Goal: Communication & Community: Answer question/provide support

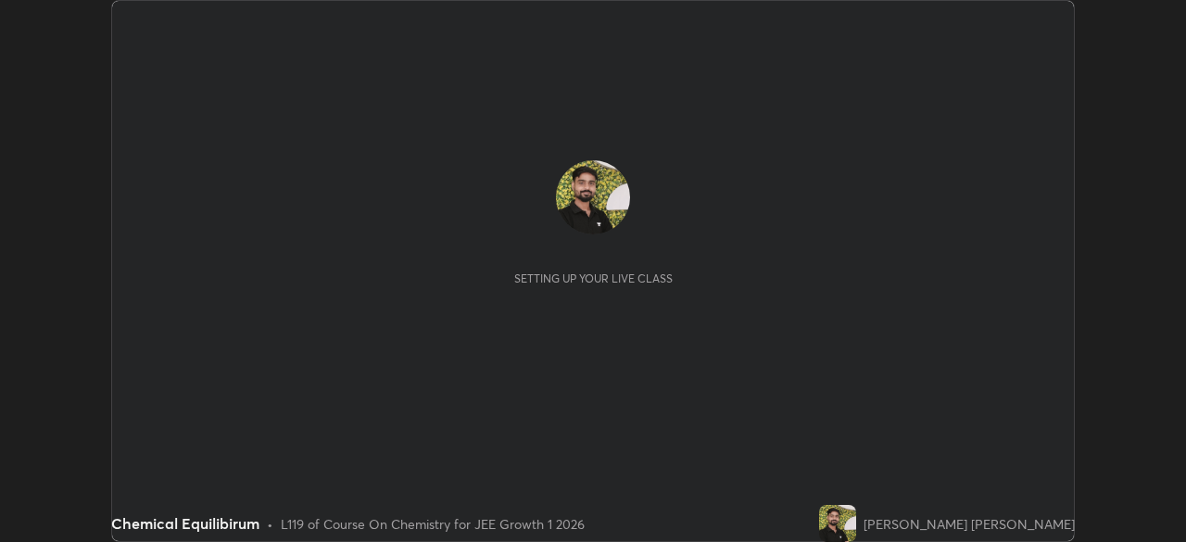
scroll to position [542, 1185]
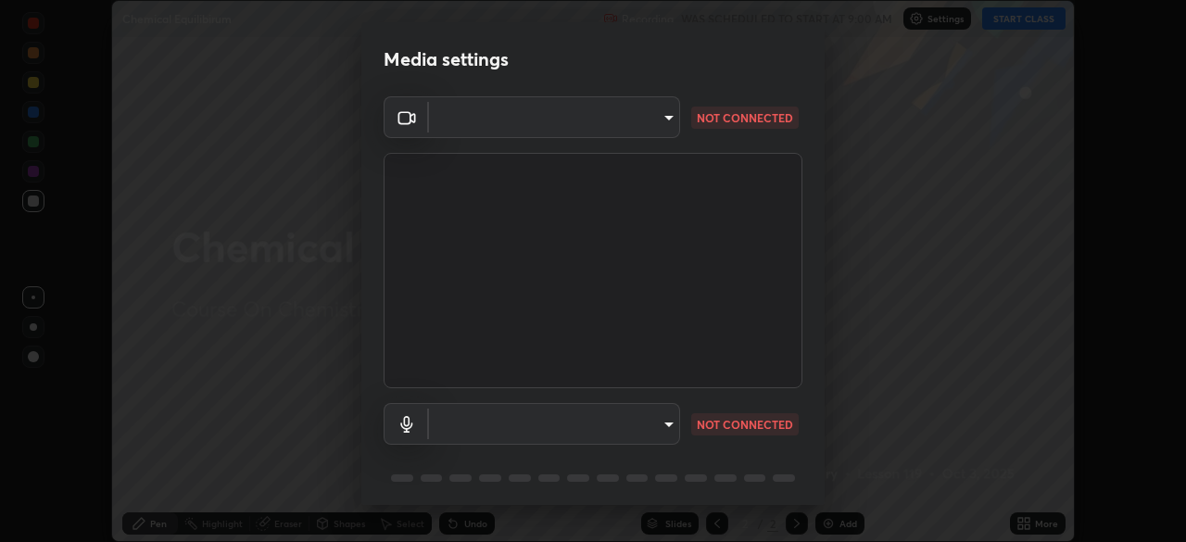
type input "b8f713a0fc2a4668ccd3874ce8ab2703f20e86d9f817921f365c1c4f78ca7a2c"
type input "7fcad312e3852eebc9feacab4f0d1aad02a1a3cc440aefc23952fbcb121c1899"
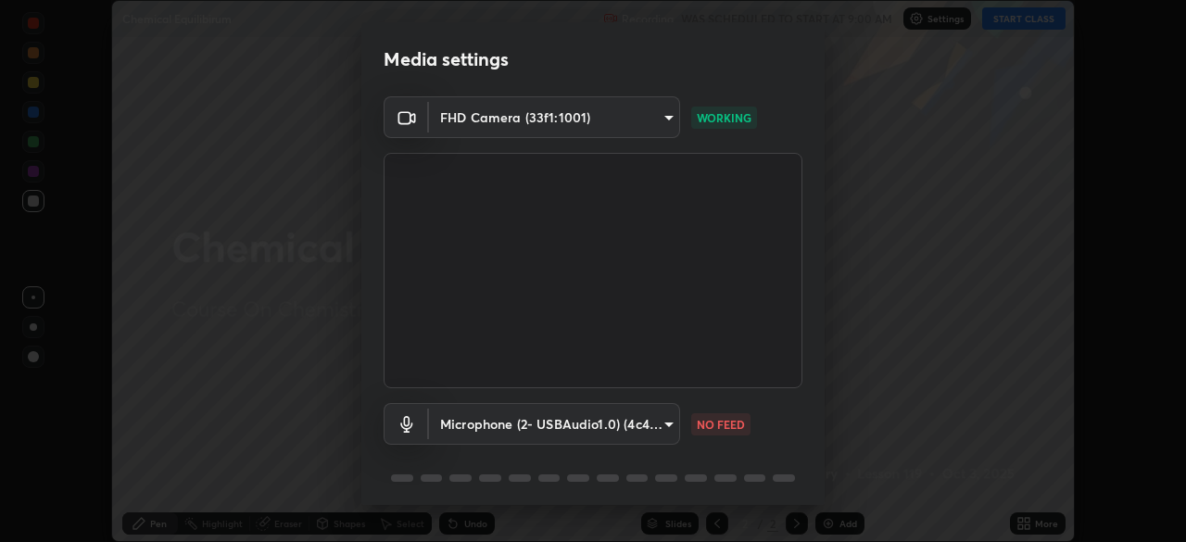
click at [483, 409] on body "Erase all Chemical Equilibirum Recording WAS SCHEDULED TO START AT 9:00 AM Sett…" at bounding box center [593, 271] width 1186 height 542
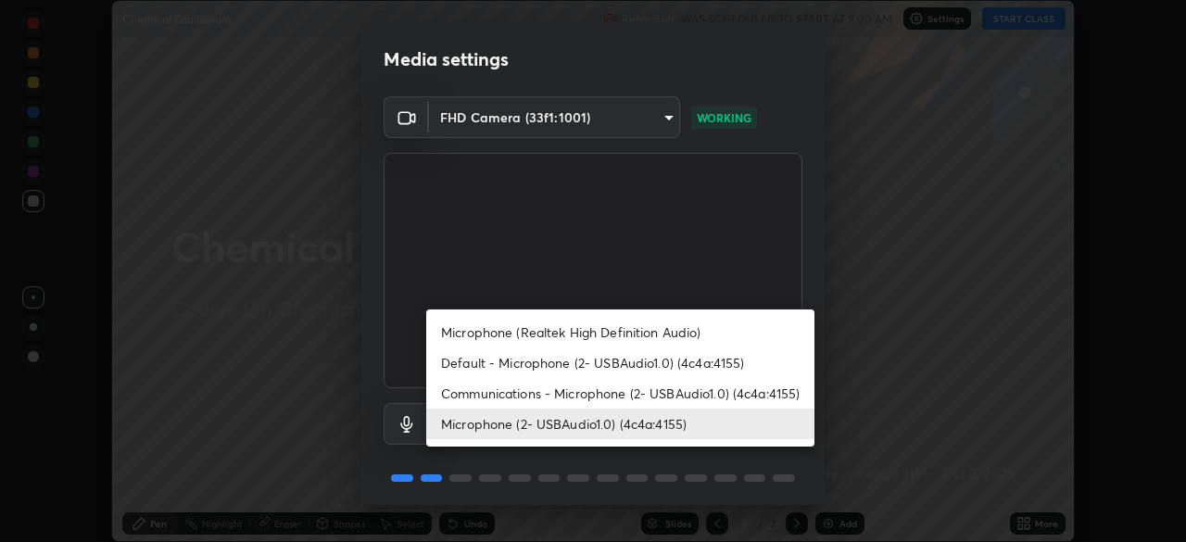
click at [218, 372] on div at bounding box center [593, 271] width 1186 height 542
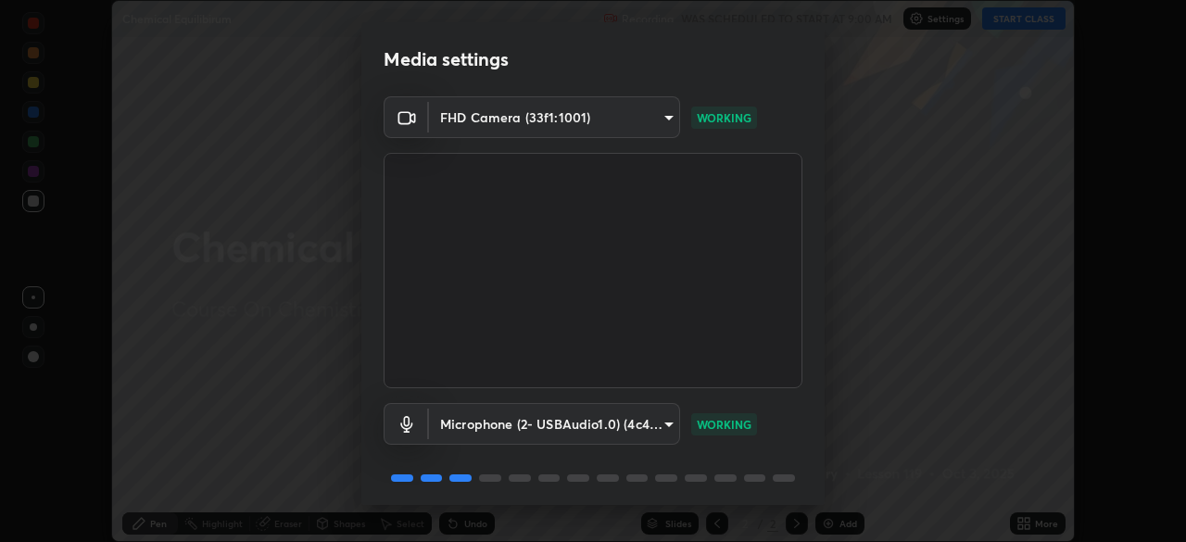
scroll to position [66, 0]
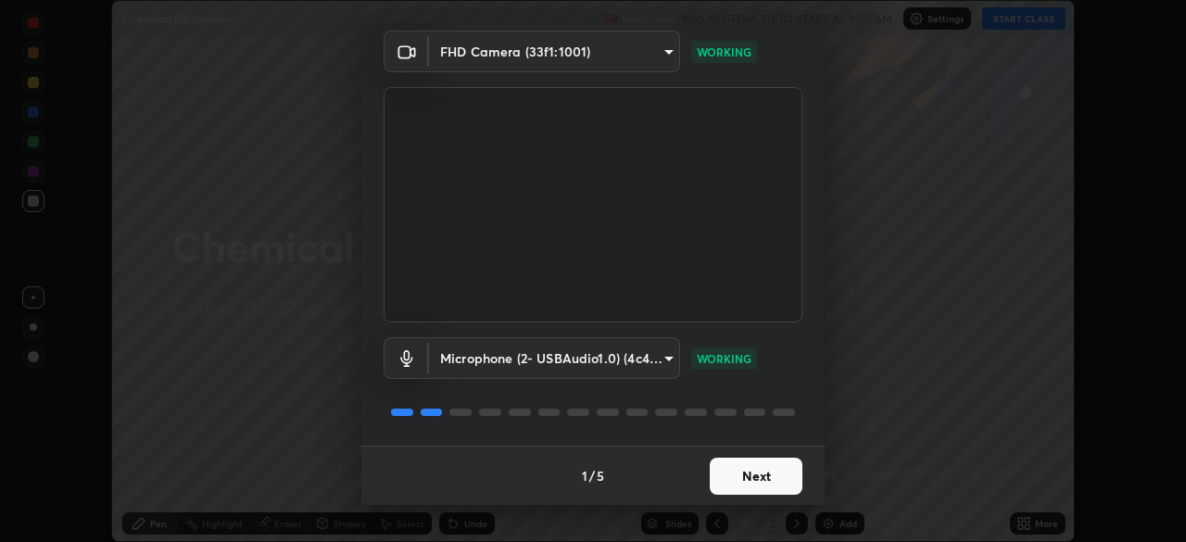
click at [757, 467] on button "Next" at bounding box center [756, 476] width 93 height 37
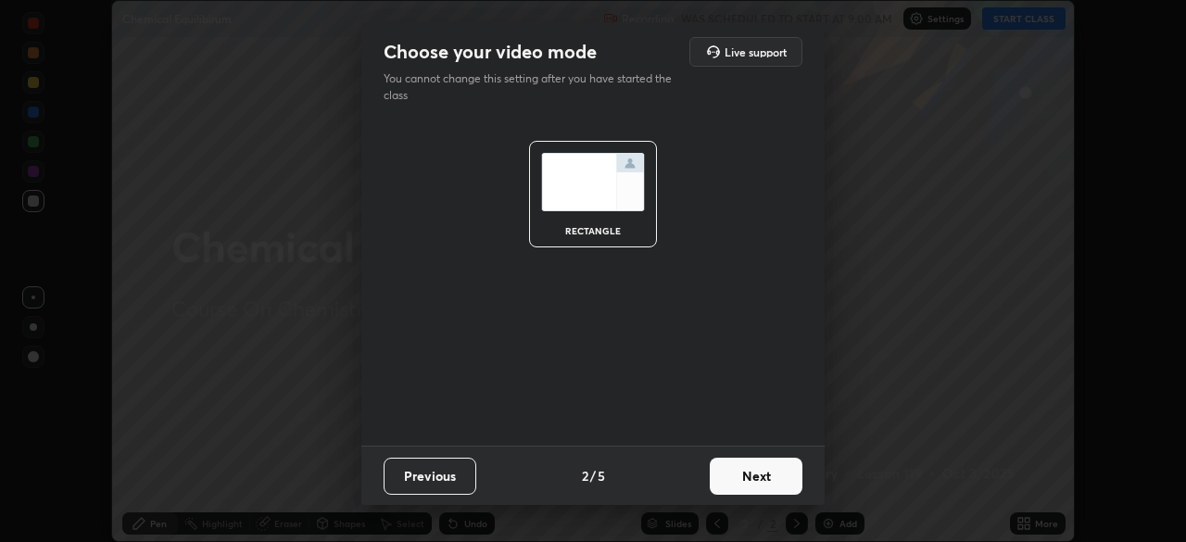
scroll to position [0, 0]
click at [763, 474] on button "Next" at bounding box center [756, 476] width 93 height 37
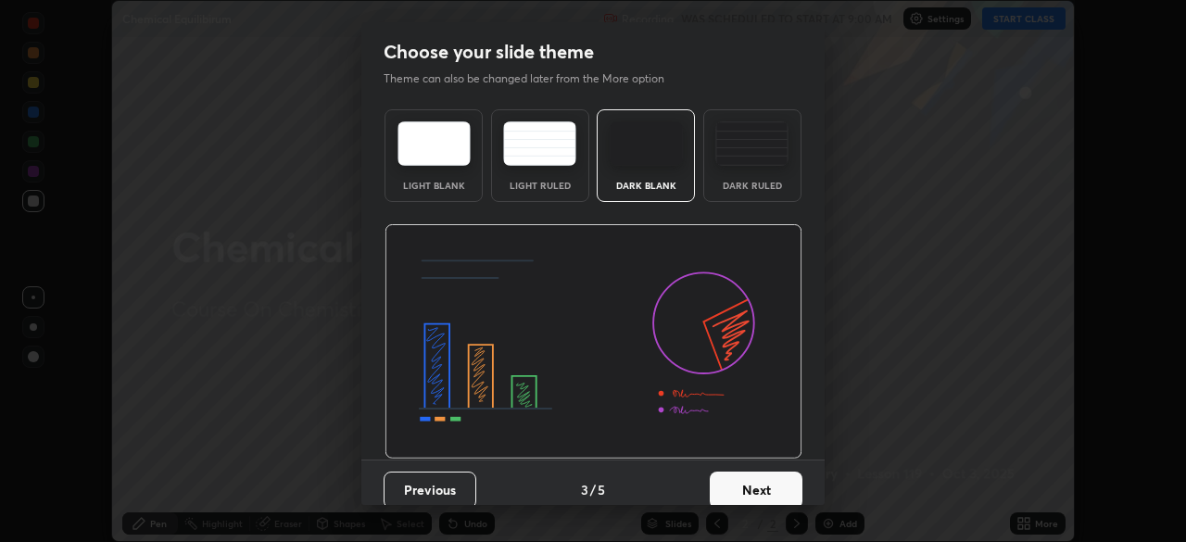
click at [770, 476] on button "Next" at bounding box center [756, 490] width 93 height 37
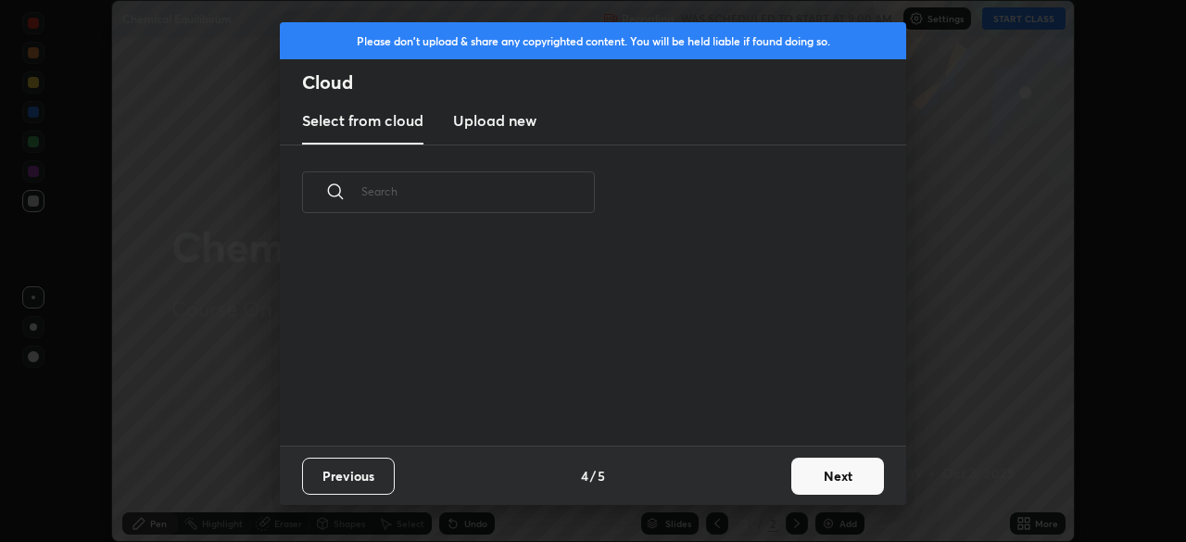
click at [793, 486] on button "Next" at bounding box center [837, 476] width 93 height 37
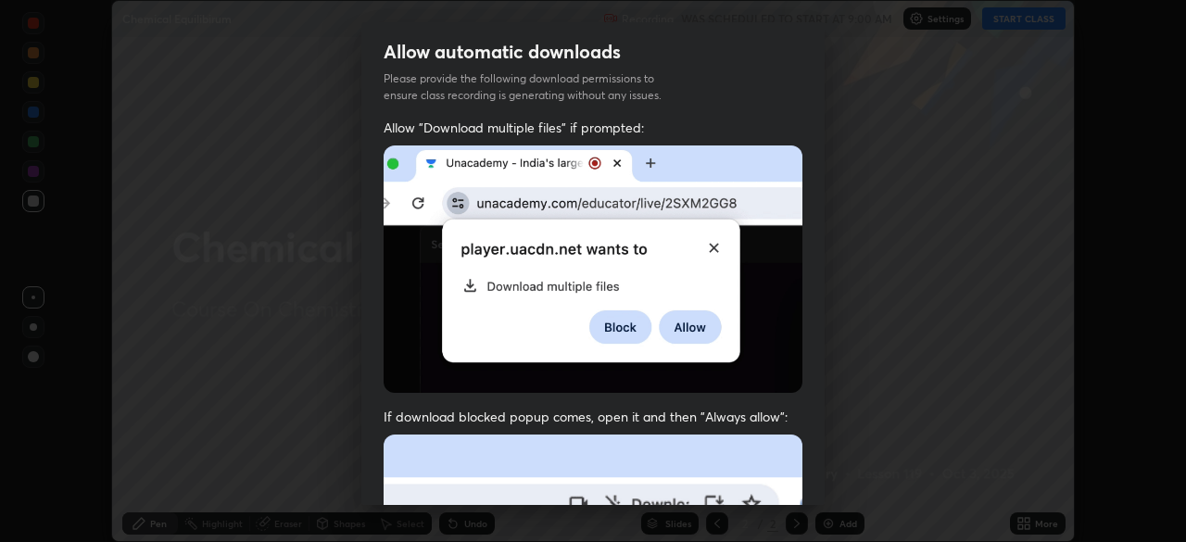
click at [830, 479] on div "Allow automatic downloads Please provide the following download permissions to …" at bounding box center [593, 271] width 1186 height 542
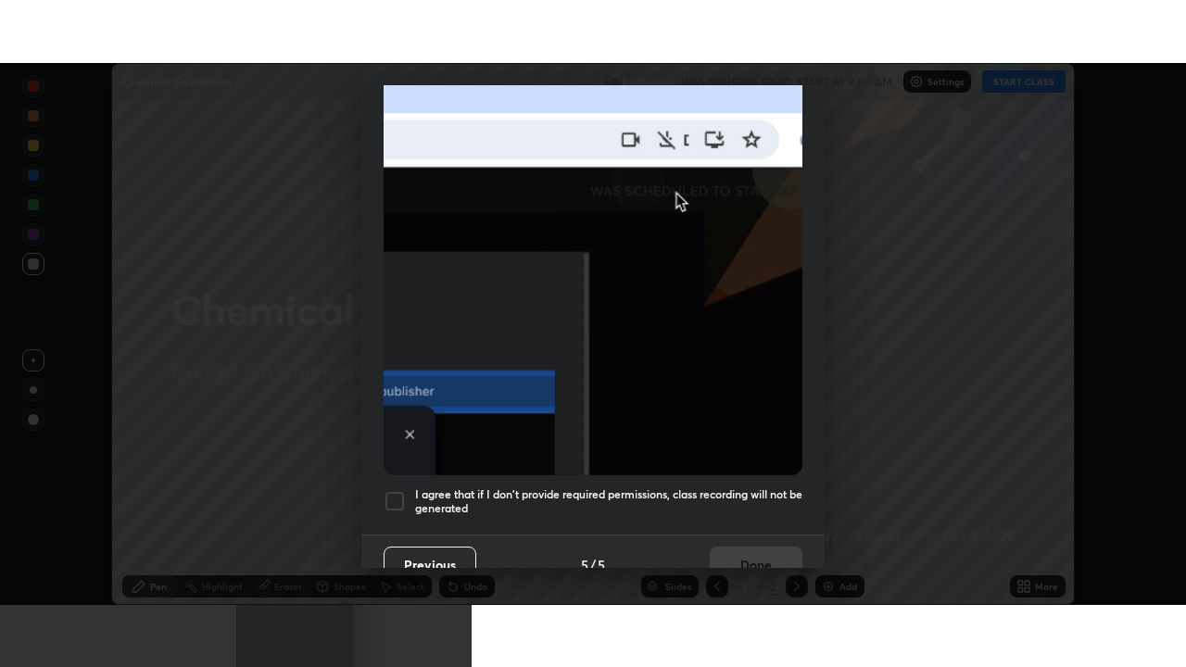
scroll to position [444, 0]
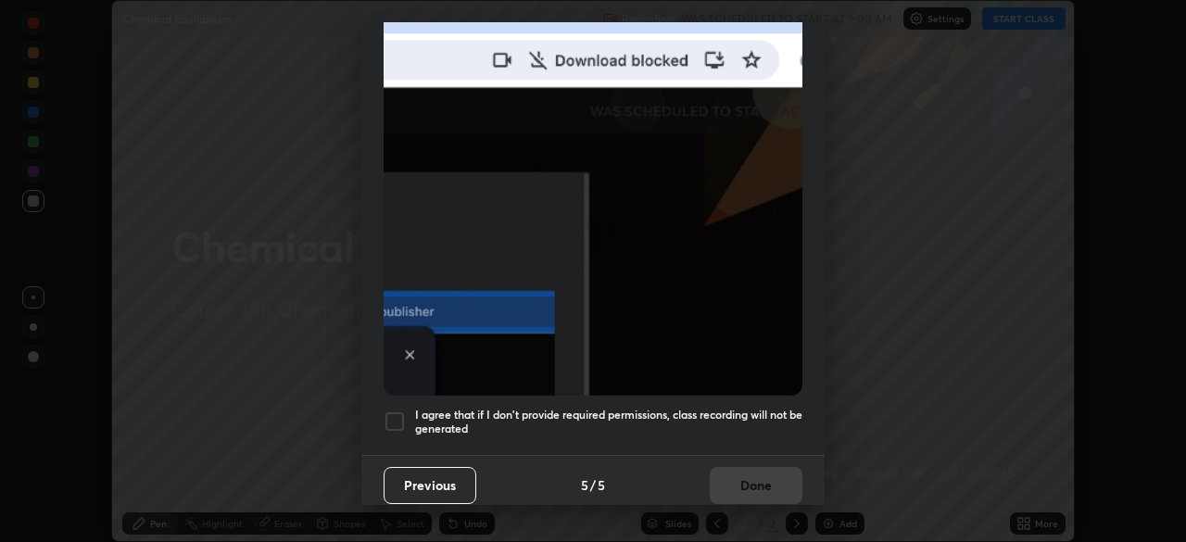
click at [397, 410] on div at bounding box center [395, 421] width 22 height 22
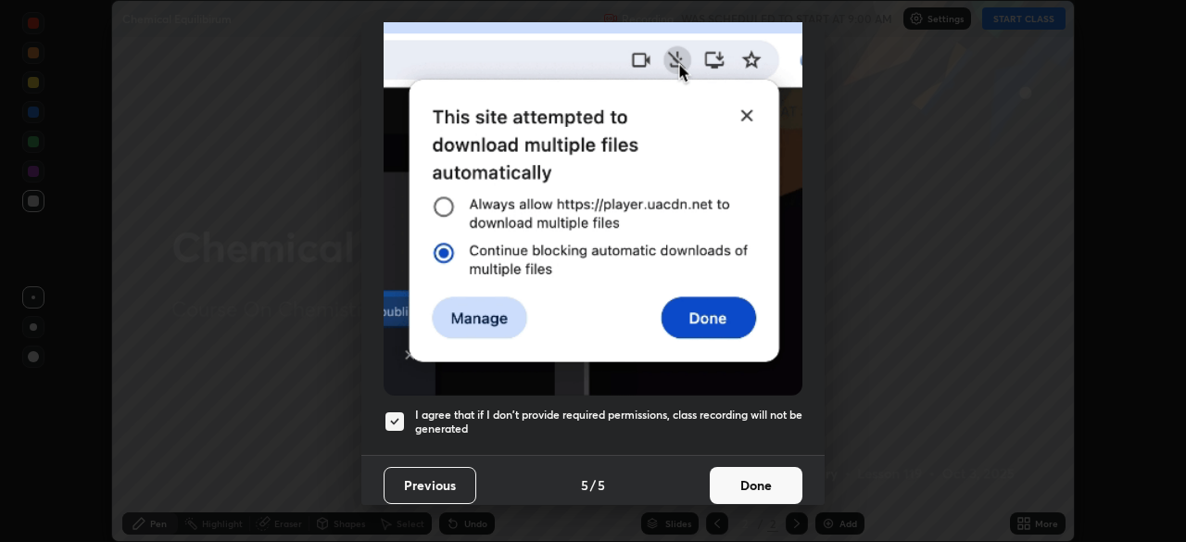
click at [754, 467] on button "Done" at bounding box center [756, 485] width 93 height 37
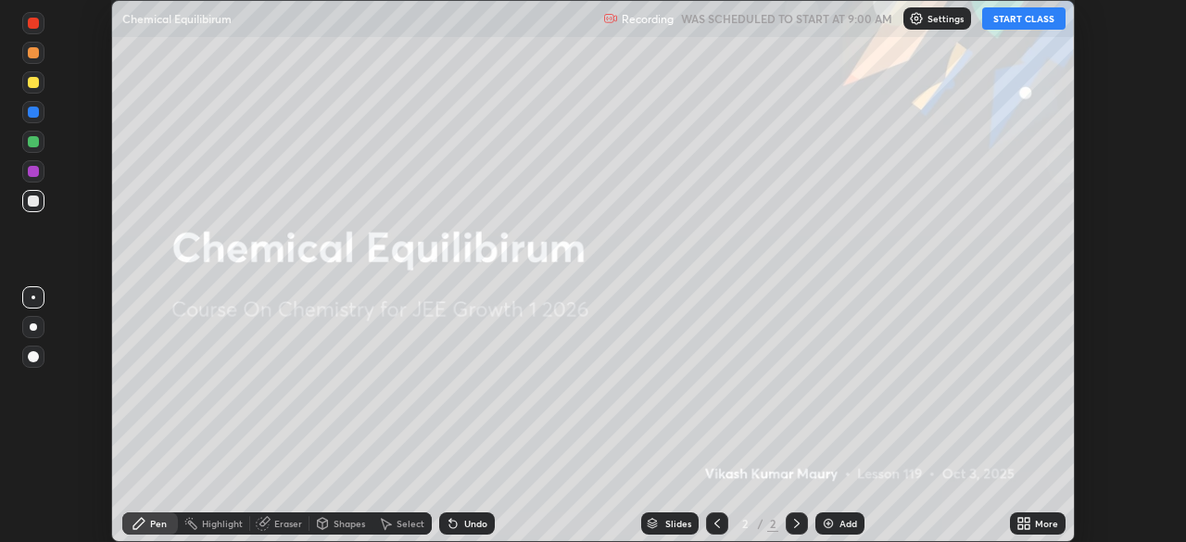
click at [1037, 521] on div "More" at bounding box center [1046, 523] width 23 height 9
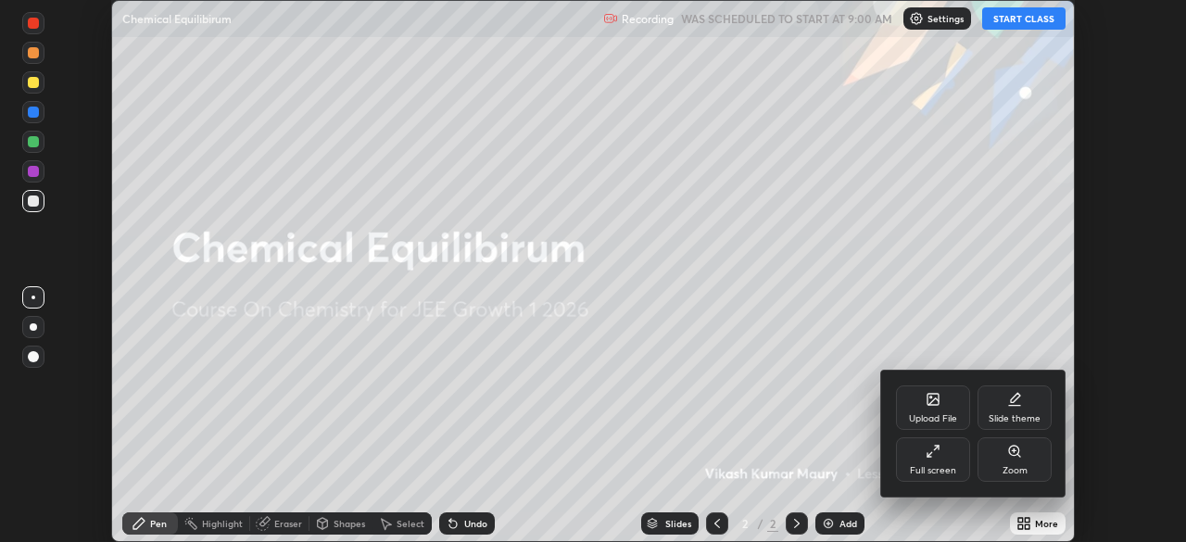
click at [928, 448] on icon at bounding box center [933, 451] width 15 height 15
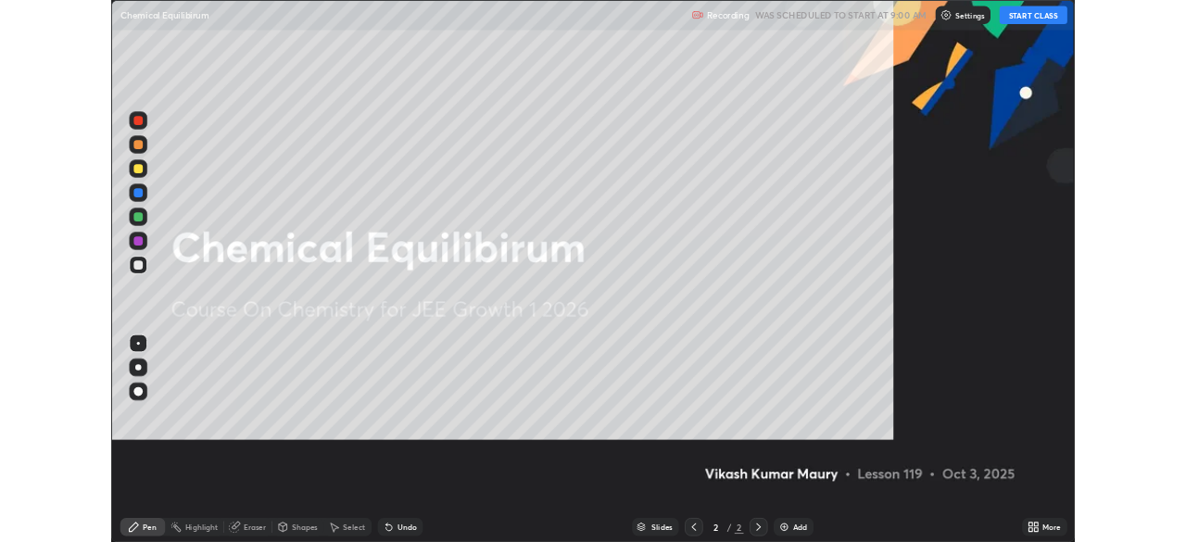
scroll to position [667, 1186]
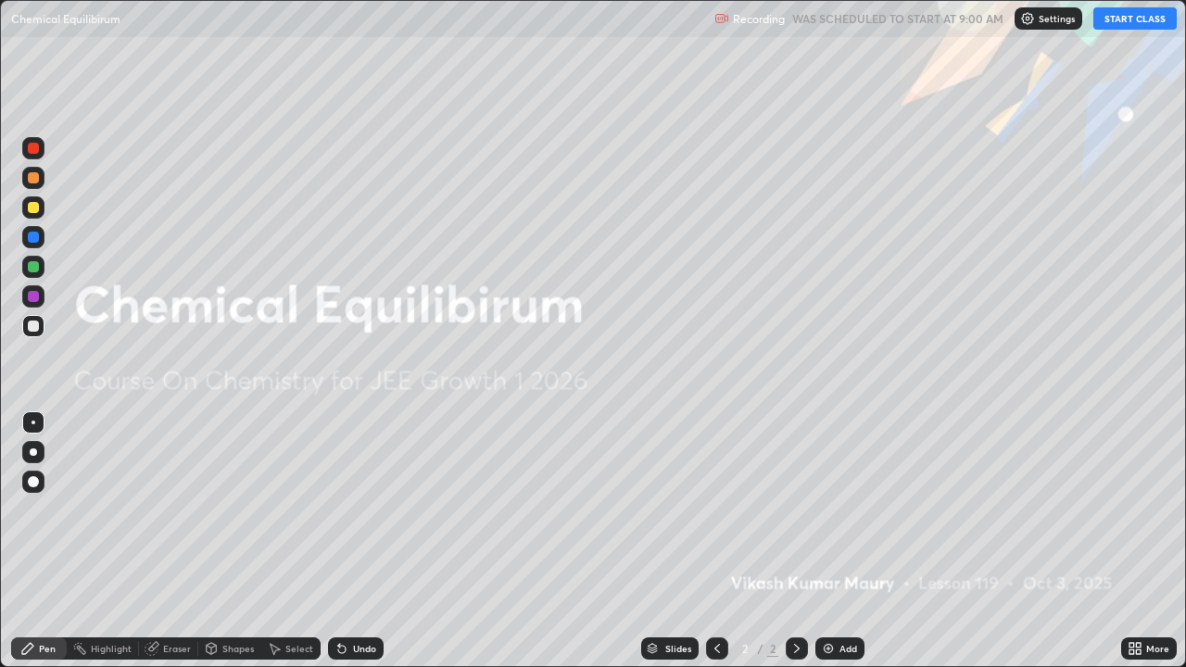
click at [1102, 22] on button "START CLASS" at bounding box center [1134, 18] width 83 height 22
click at [848, 541] on div "Add" at bounding box center [848, 648] width 18 height 9
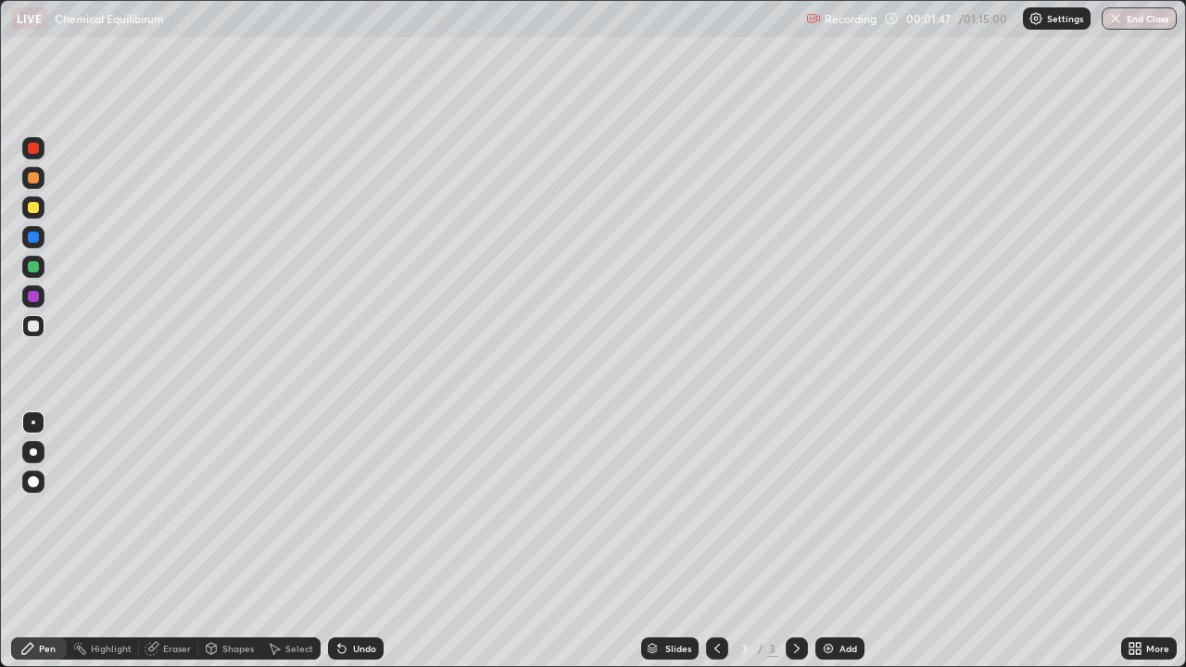
click at [32, 296] on div at bounding box center [33, 296] width 11 height 11
click at [838, 541] on div "Add" at bounding box center [839, 648] width 49 height 22
click at [840, 541] on div "Add" at bounding box center [848, 648] width 18 height 9
click at [156, 541] on icon at bounding box center [152, 648] width 15 height 15
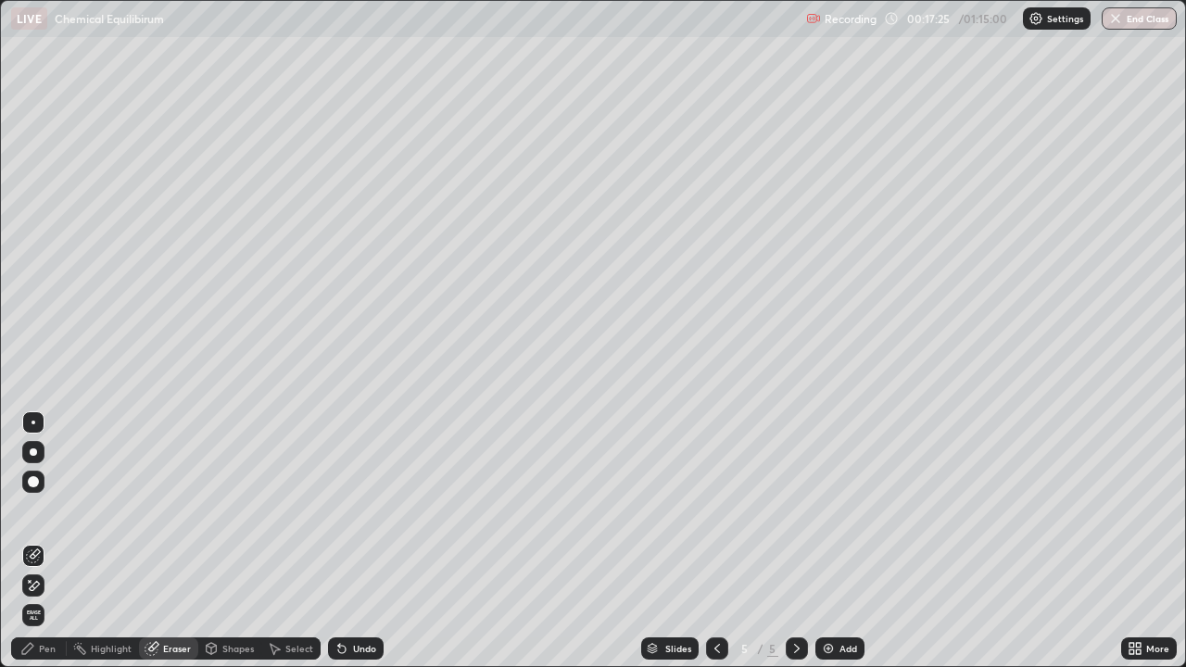
click at [36, 541] on div "Pen" at bounding box center [39, 648] width 56 height 22
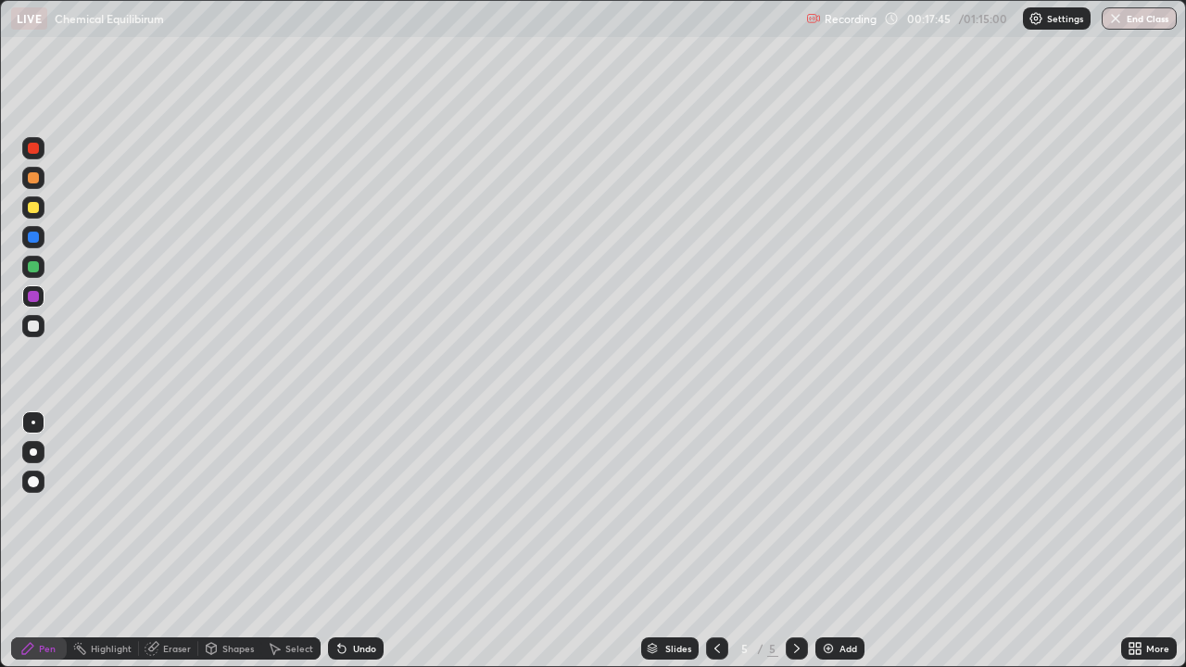
click at [176, 541] on div "Eraser" at bounding box center [177, 648] width 28 height 9
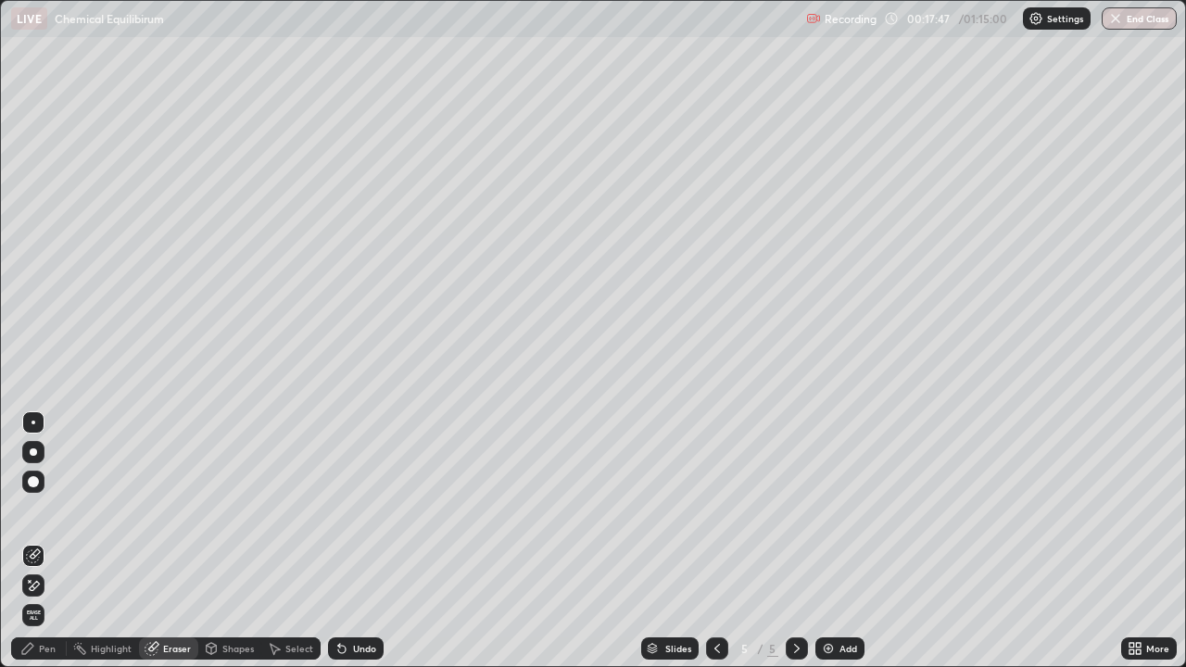
click at [44, 541] on div "Pen" at bounding box center [47, 648] width 17 height 9
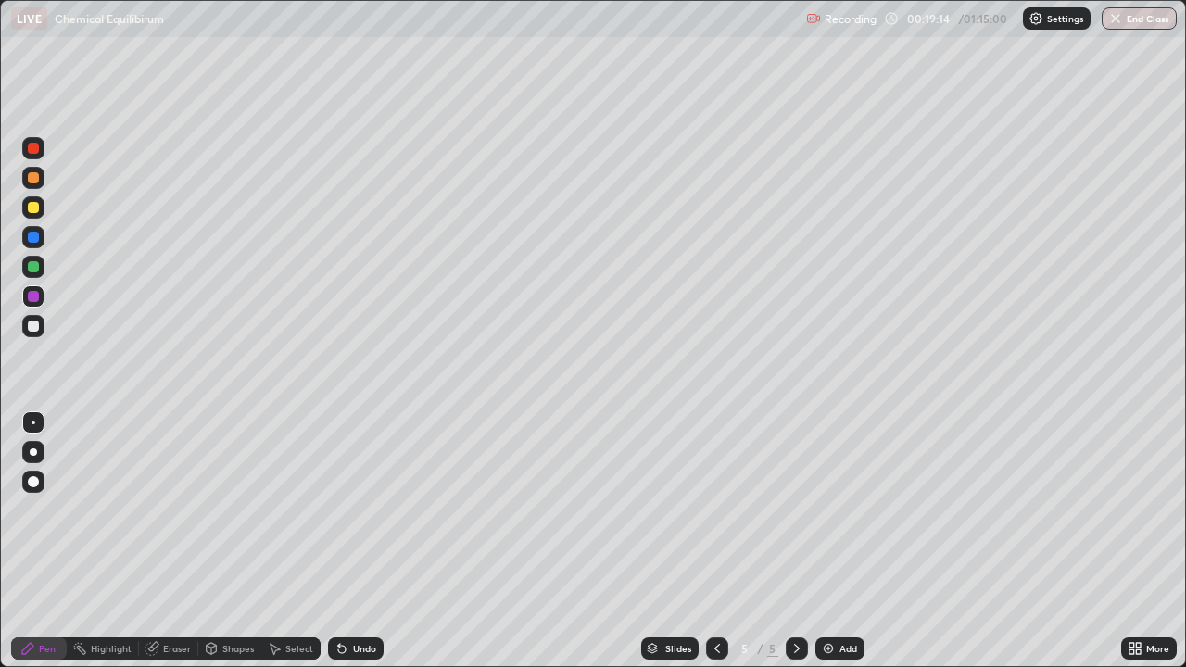
click at [174, 541] on div "Eraser" at bounding box center [177, 648] width 28 height 9
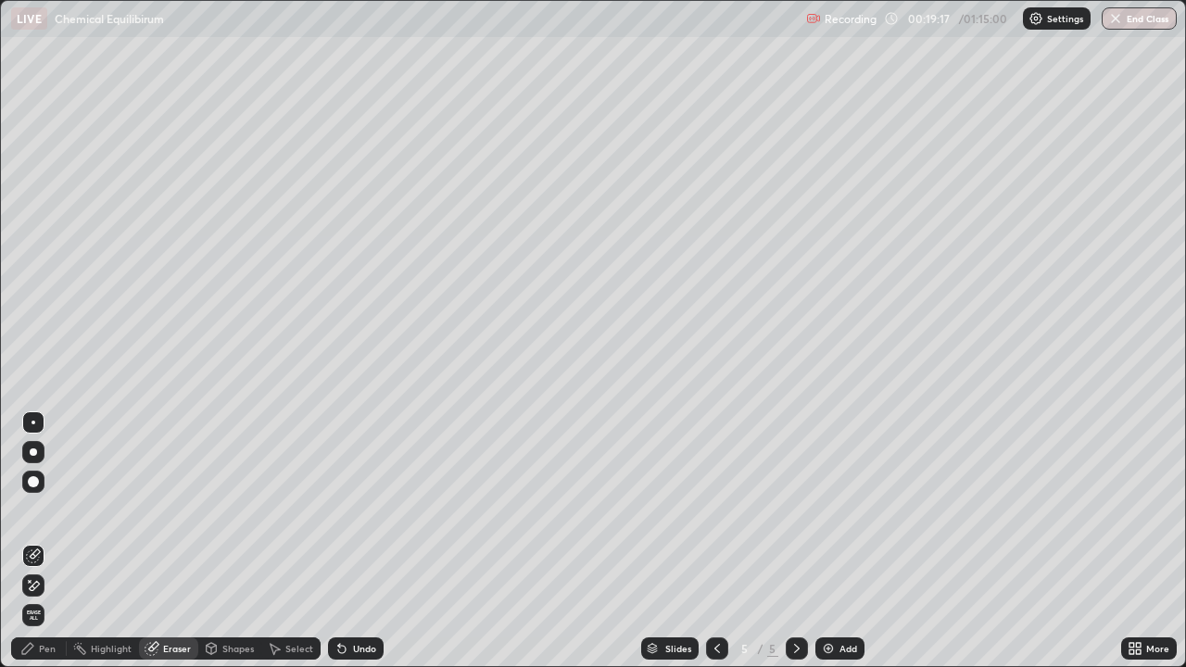
click at [45, 541] on div "Pen" at bounding box center [39, 648] width 56 height 22
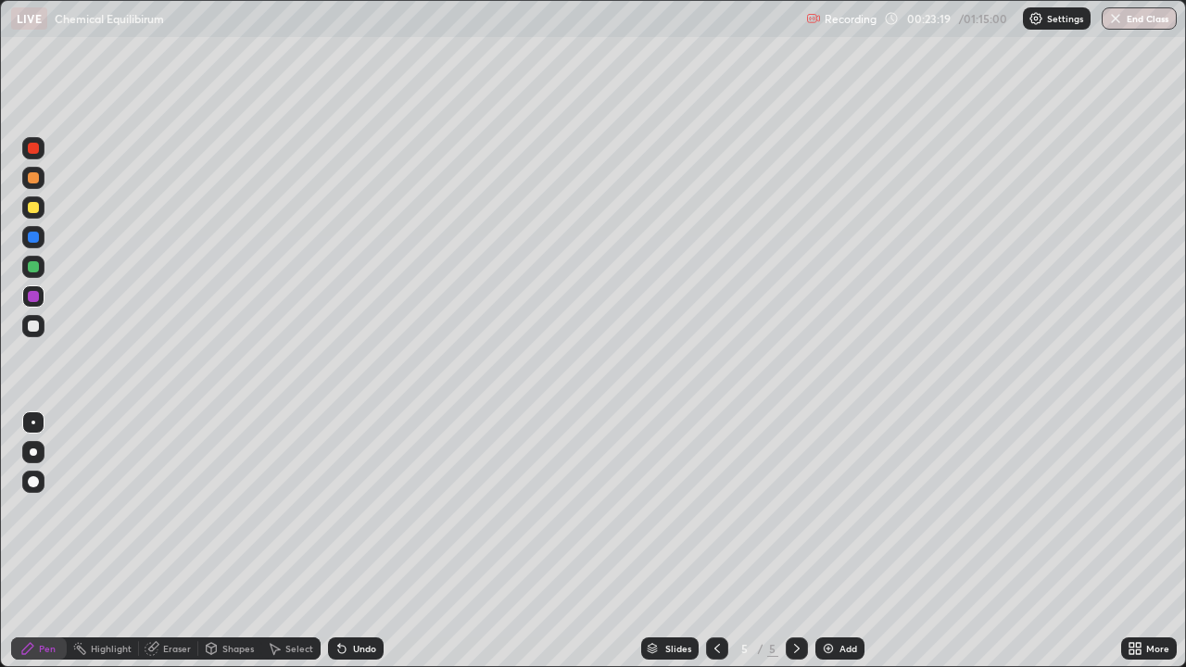
click at [839, 541] on div "Add" at bounding box center [839, 648] width 49 height 22
click at [715, 541] on icon at bounding box center [717, 648] width 15 height 15
click at [795, 541] on icon at bounding box center [796, 648] width 15 height 15
click at [163, 541] on div "Eraser" at bounding box center [168, 648] width 59 height 22
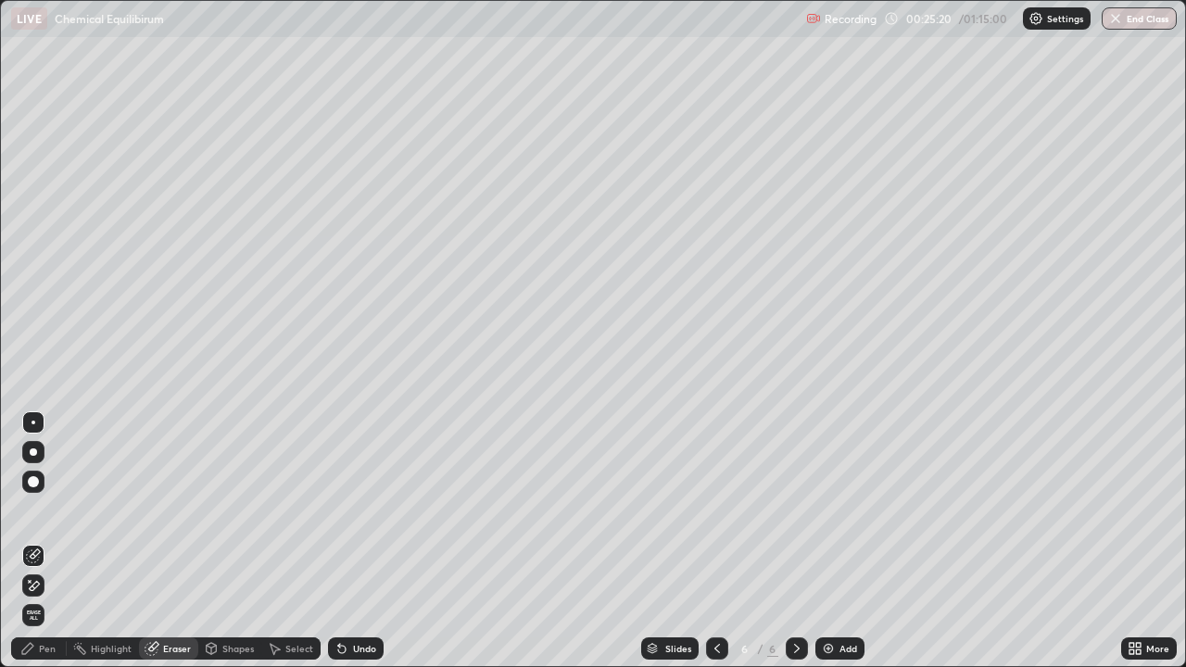
click at [47, 541] on div "Pen" at bounding box center [47, 648] width 17 height 9
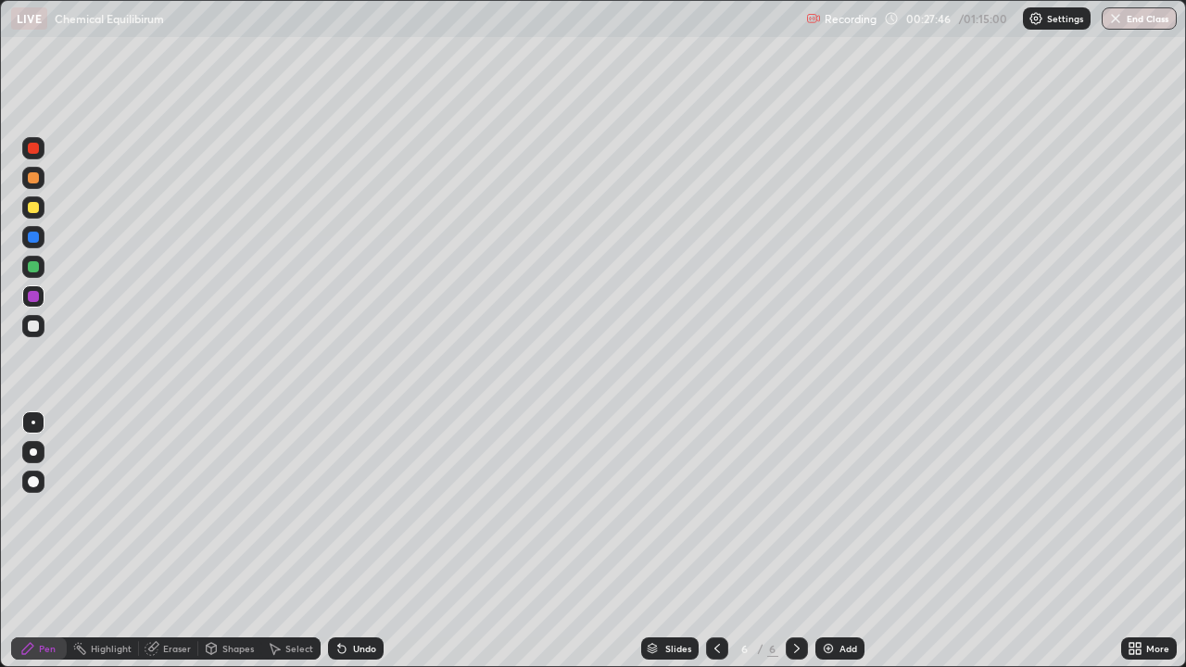
click at [174, 541] on div "Eraser" at bounding box center [168, 648] width 59 height 22
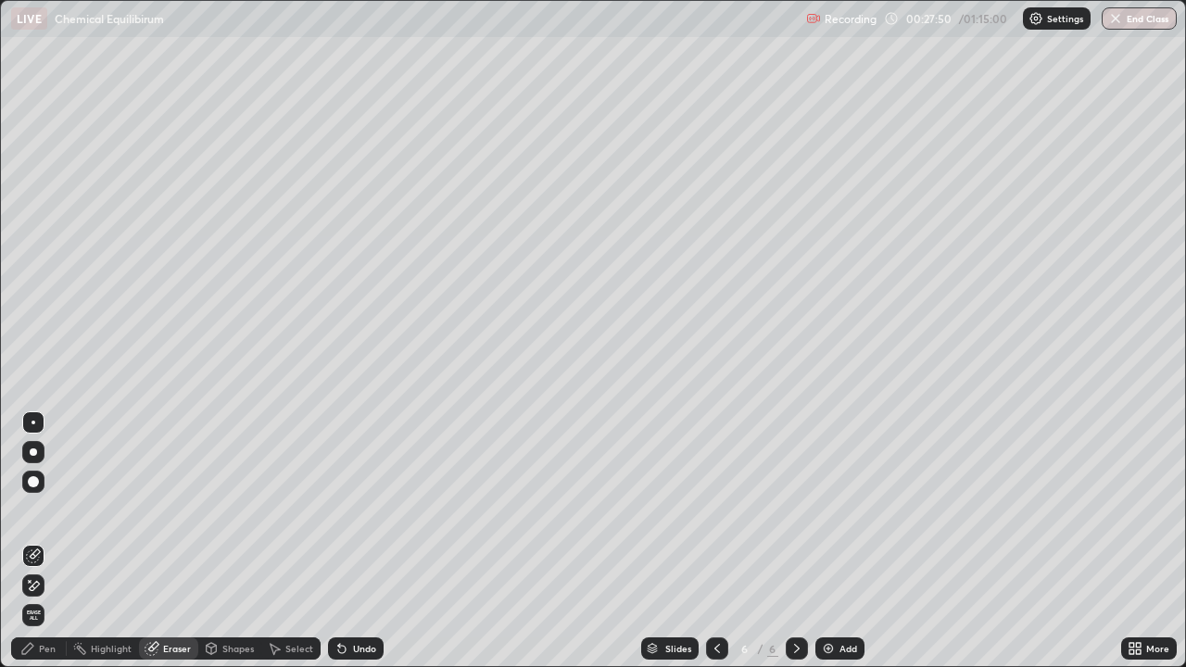
click at [61, 541] on div "Pen" at bounding box center [39, 648] width 56 height 22
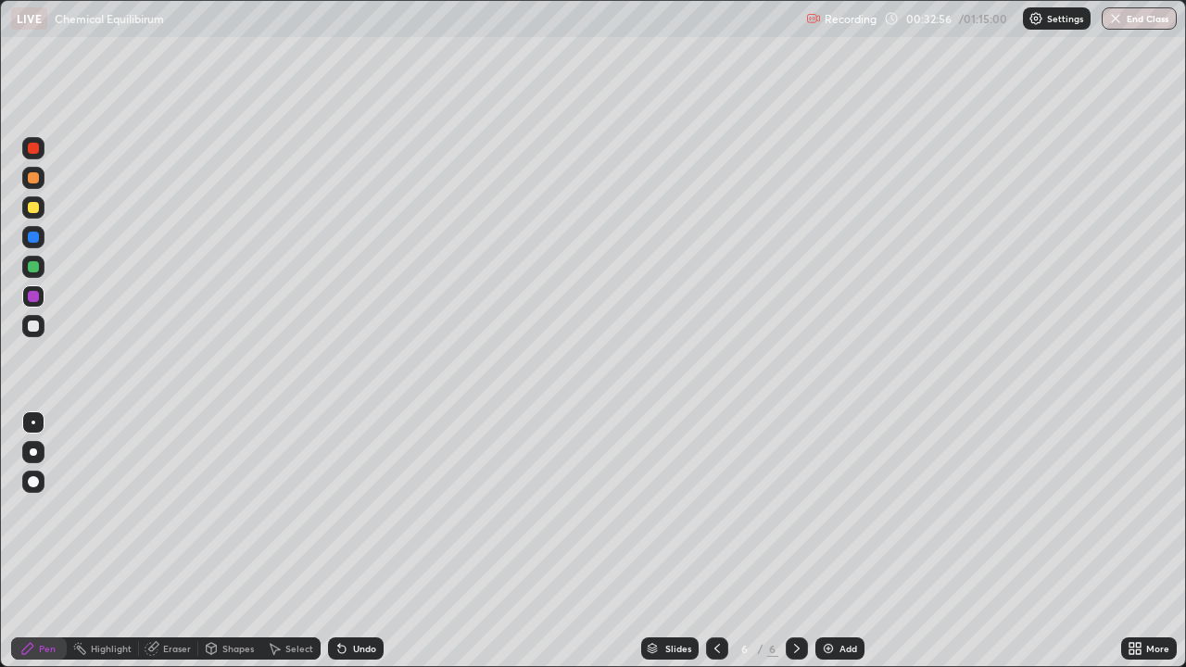
click at [846, 541] on div "Add" at bounding box center [848, 648] width 18 height 9
click at [837, 541] on div "Add" at bounding box center [839, 648] width 49 height 22
click at [718, 541] on icon at bounding box center [717, 648] width 15 height 15
click at [1042, 19] on img at bounding box center [1035, 18] width 15 height 15
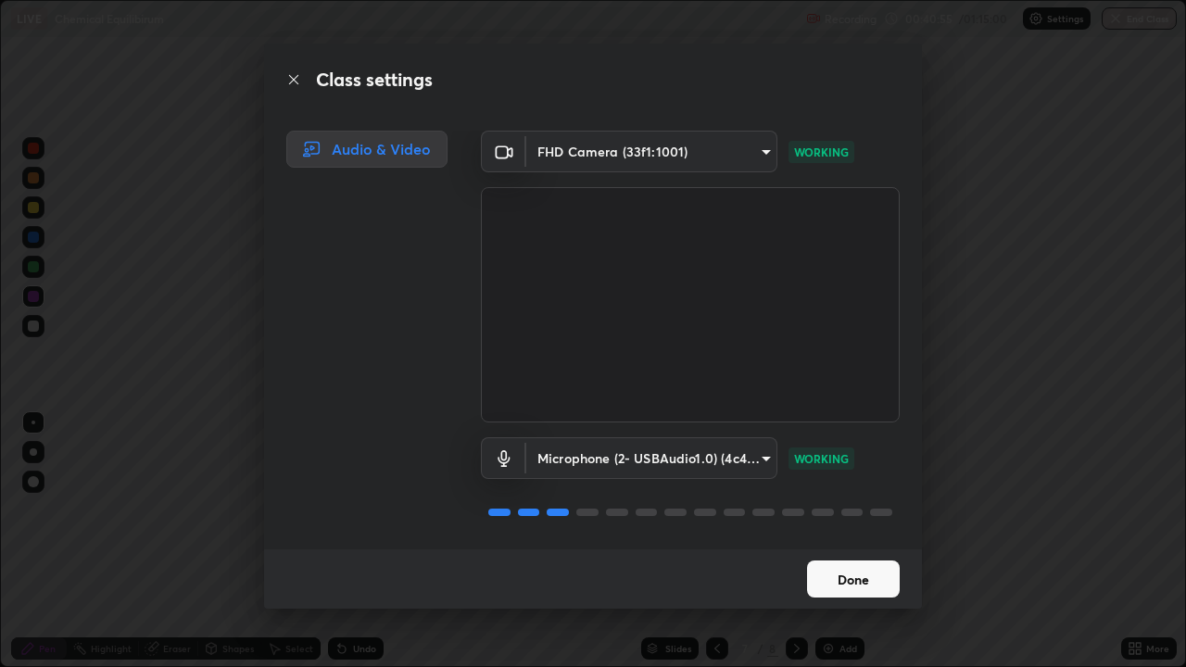
click at [837, 541] on button "Done" at bounding box center [853, 579] width 93 height 37
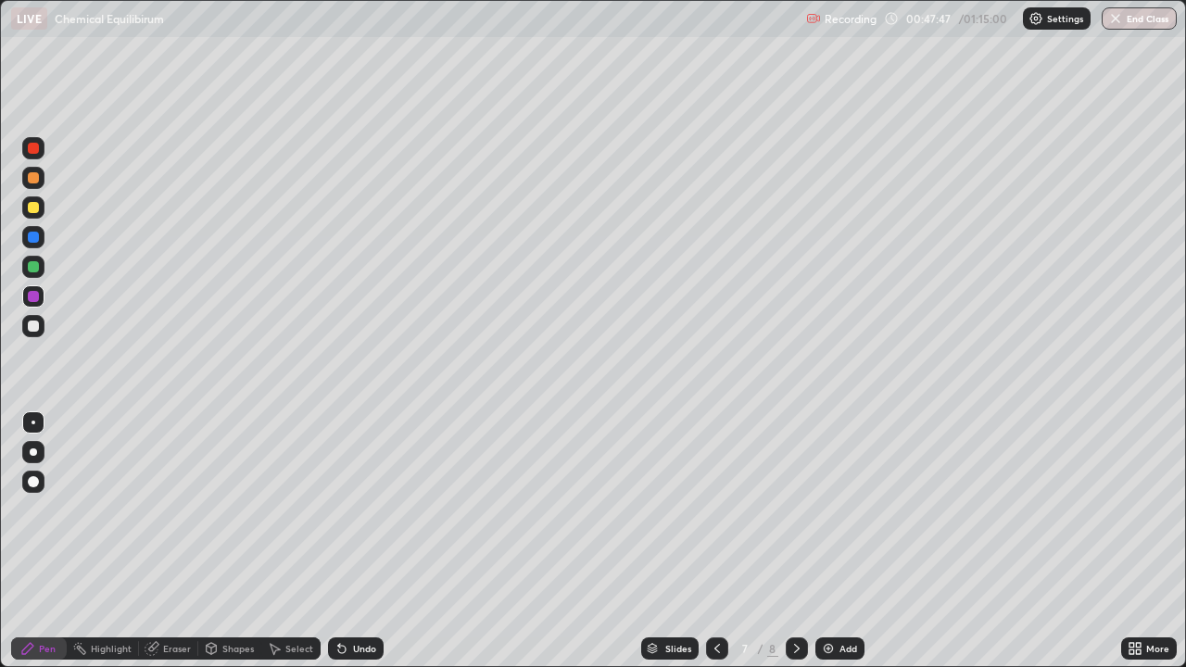
click at [792, 541] on icon at bounding box center [796, 648] width 15 height 15
click at [163, 541] on div "Eraser" at bounding box center [177, 648] width 28 height 9
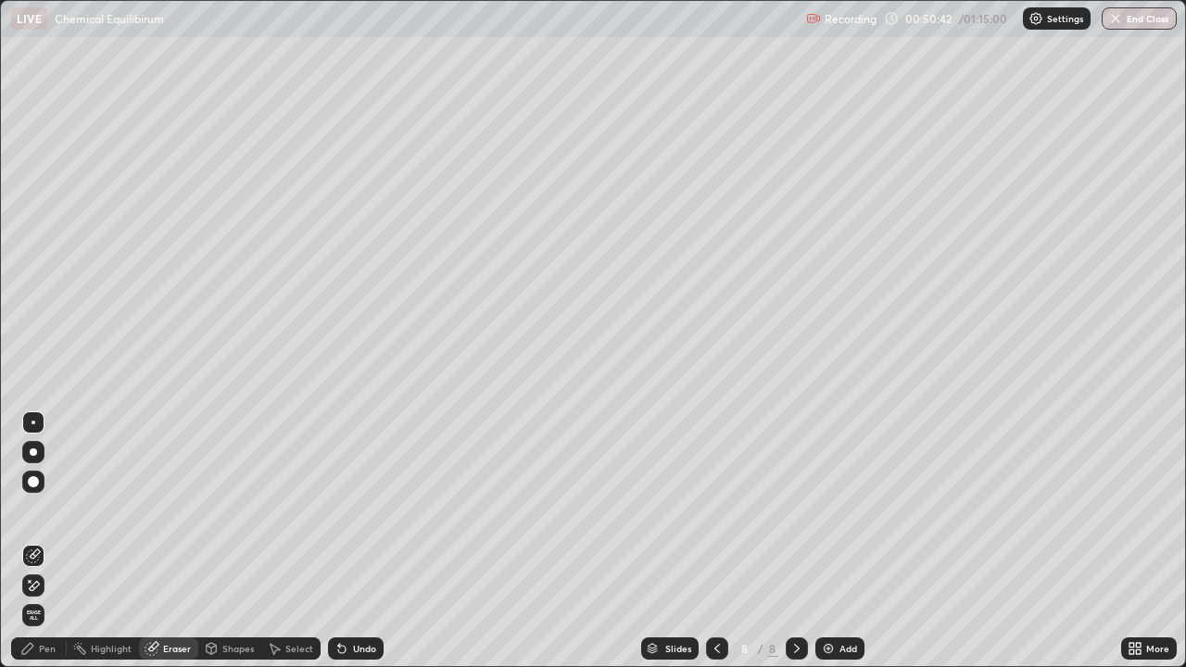
click at [31, 541] on icon at bounding box center [30, 581] width 2 height 2
click at [715, 541] on icon at bounding box center [717, 648] width 15 height 15
click at [795, 541] on icon at bounding box center [796, 648] width 15 height 15
click at [48, 541] on div "Pen" at bounding box center [47, 648] width 17 height 9
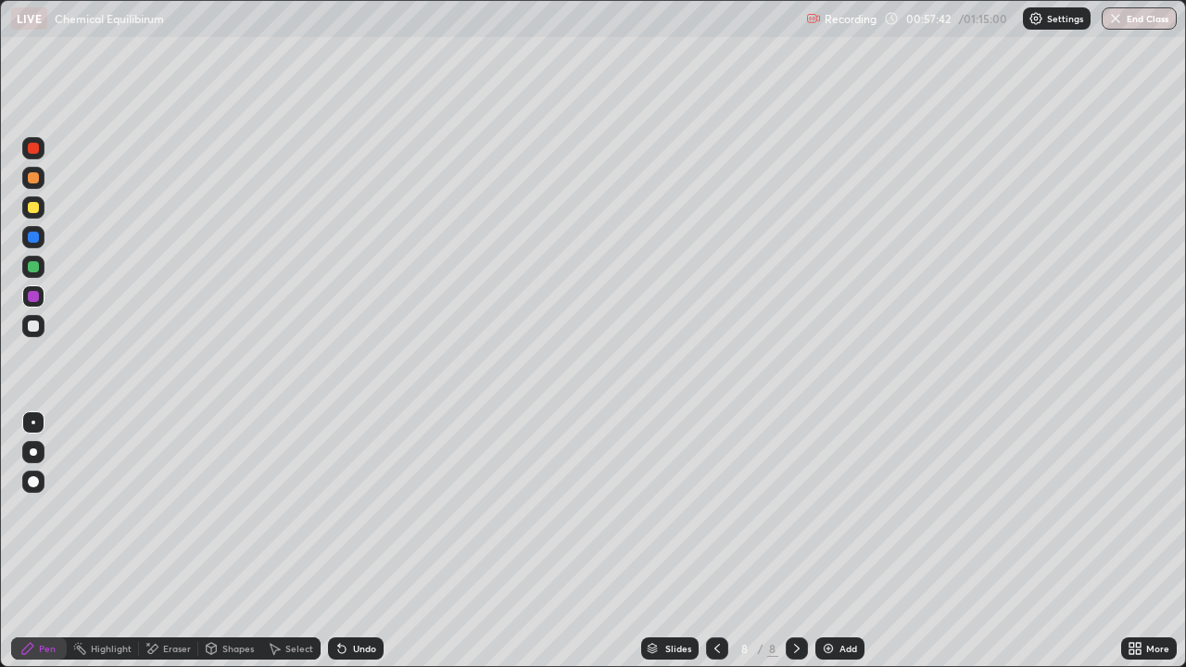
click at [169, 541] on div "Eraser" at bounding box center [177, 648] width 28 height 9
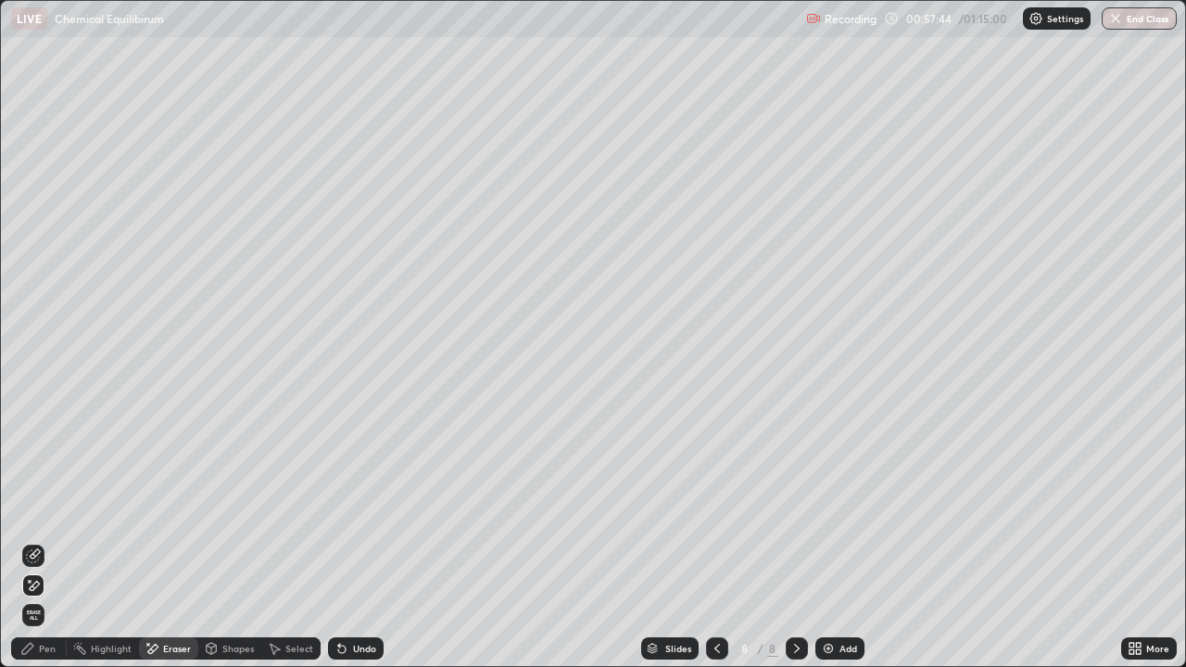
click at [43, 541] on div "Pen" at bounding box center [47, 648] width 17 height 9
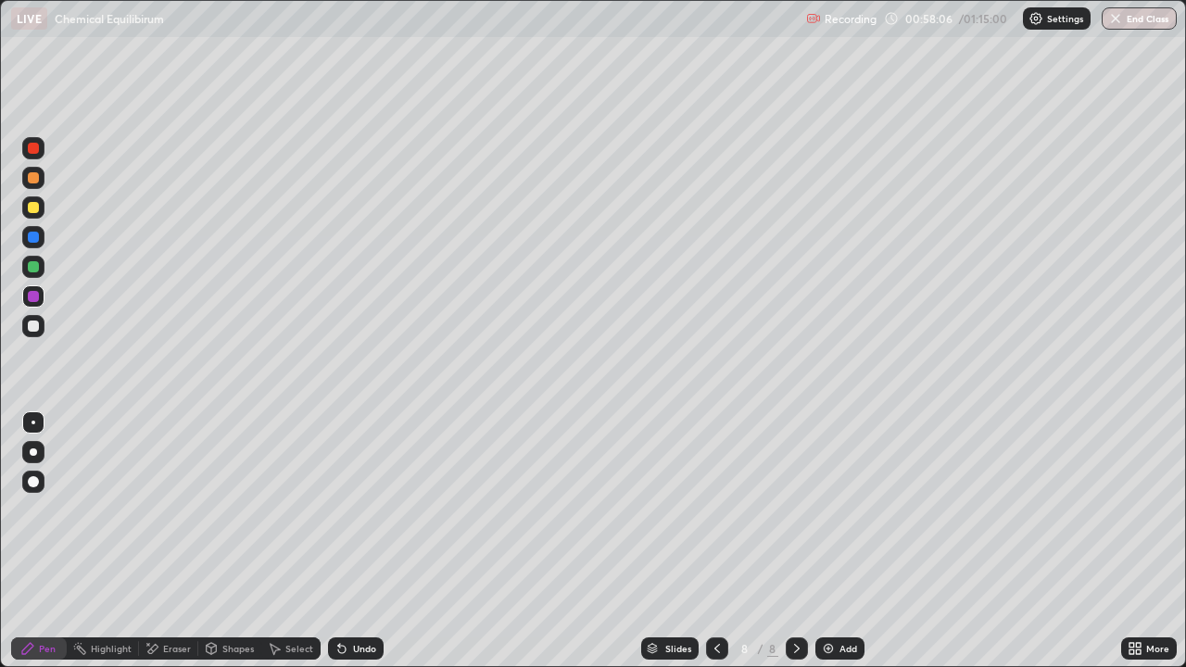
click at [54, 523] on div "Erase all" at bounding box center [33, 333] width 44 height 593
click at [836, 541] on div "Add" at bounding box center [839, 648] width 49 height 22
click at [164, 541] on div "Eraser" at bounding box center [177, 648] width 28 height 9
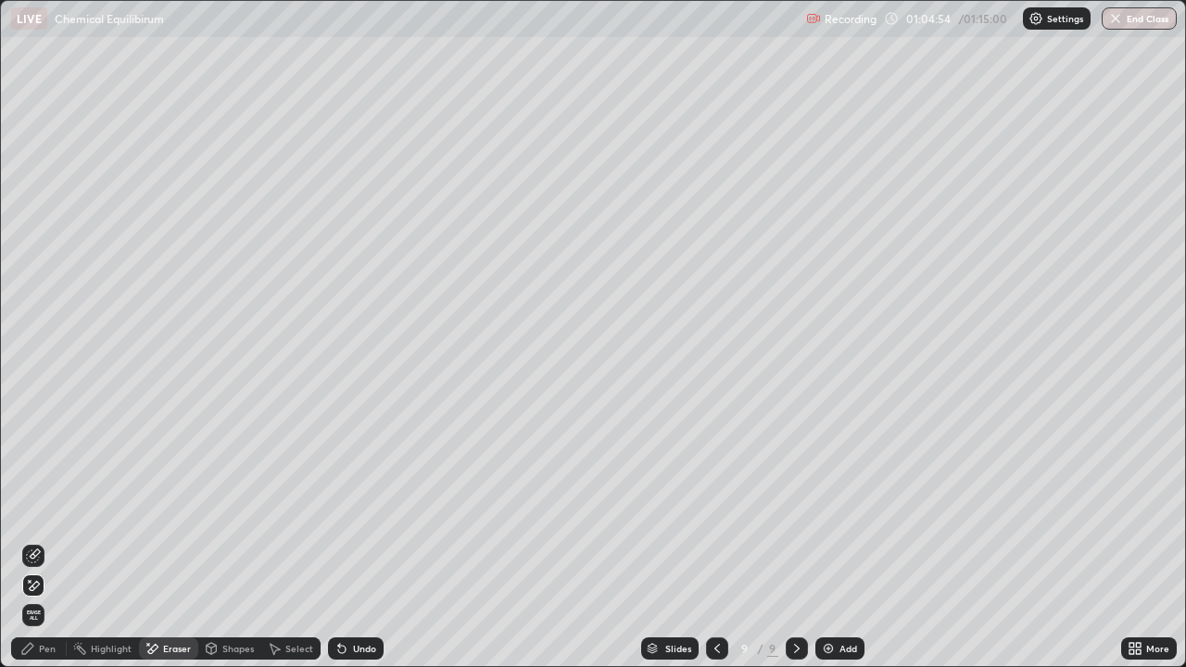
click at [45, 541] on div "Pen" at bounding box center [39, 648] width 56 height 22
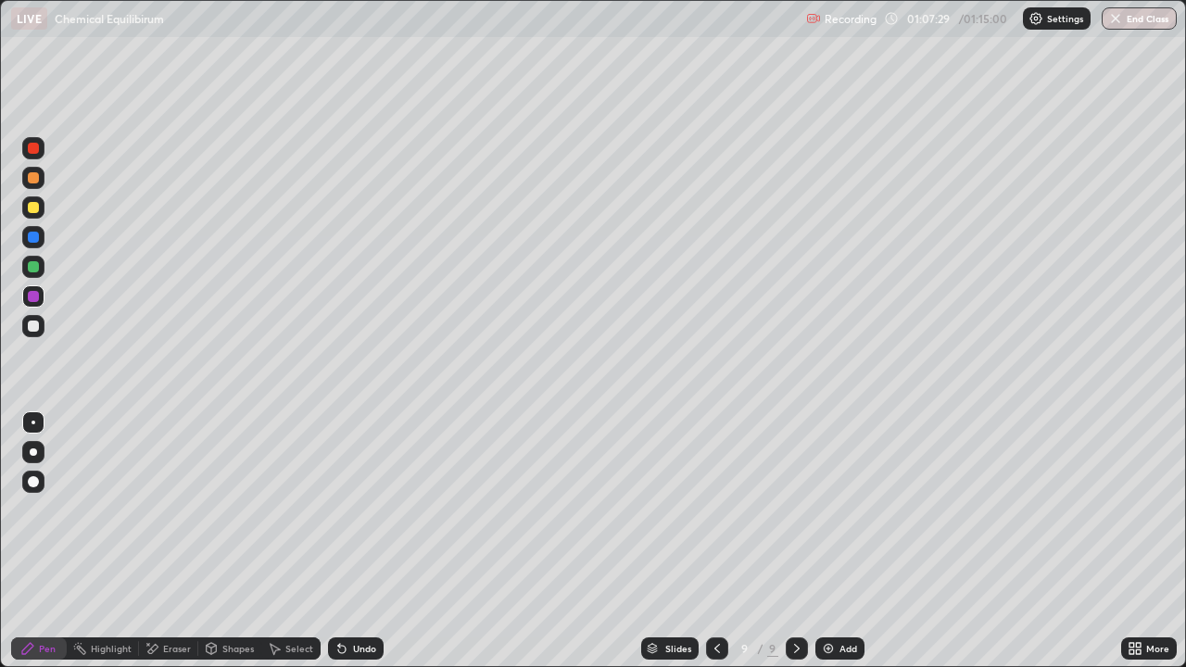
click at [159, 541] on div "Eraser" at bounding box center [168, 648] width 59 height 22
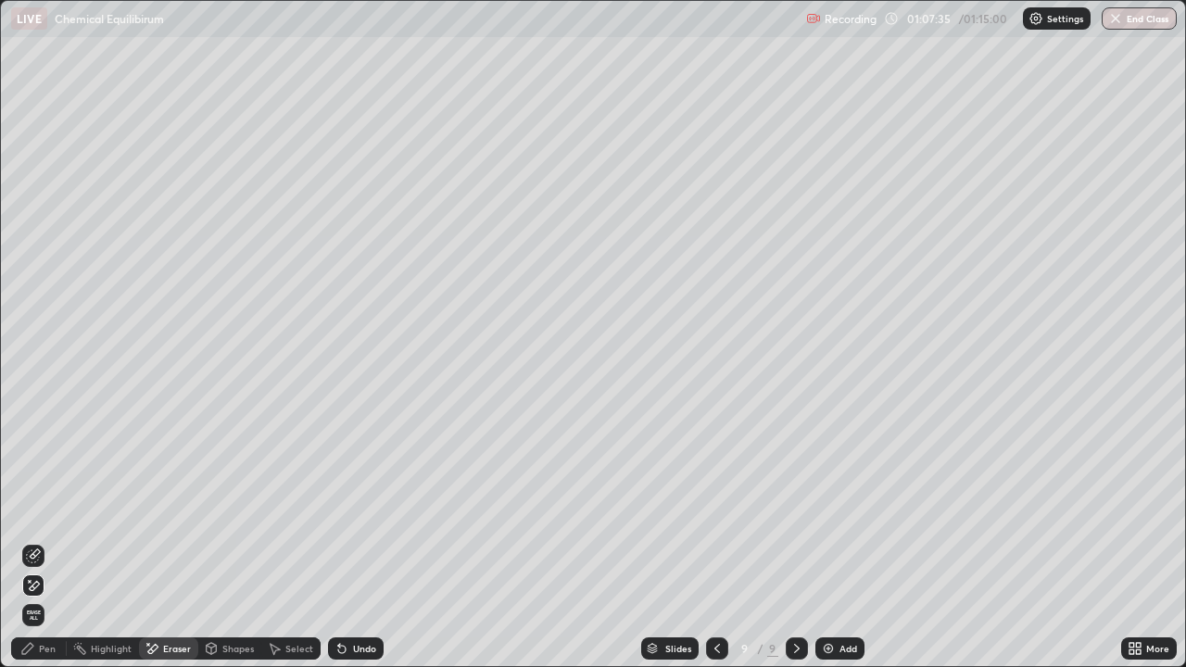
click at [54, 541] on div "Pen" at bounding box center [47, 648] width 17 height 9
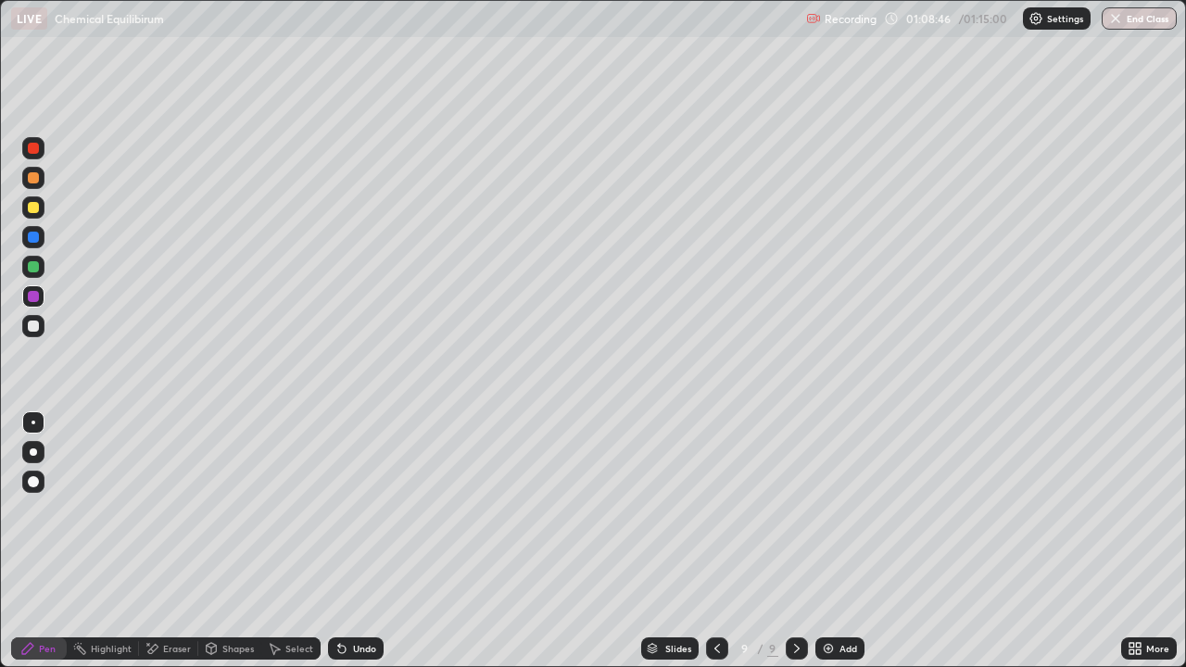
click at [174, 541] on div "Eraser" at bounding box center [168, 648] width 59 height 22
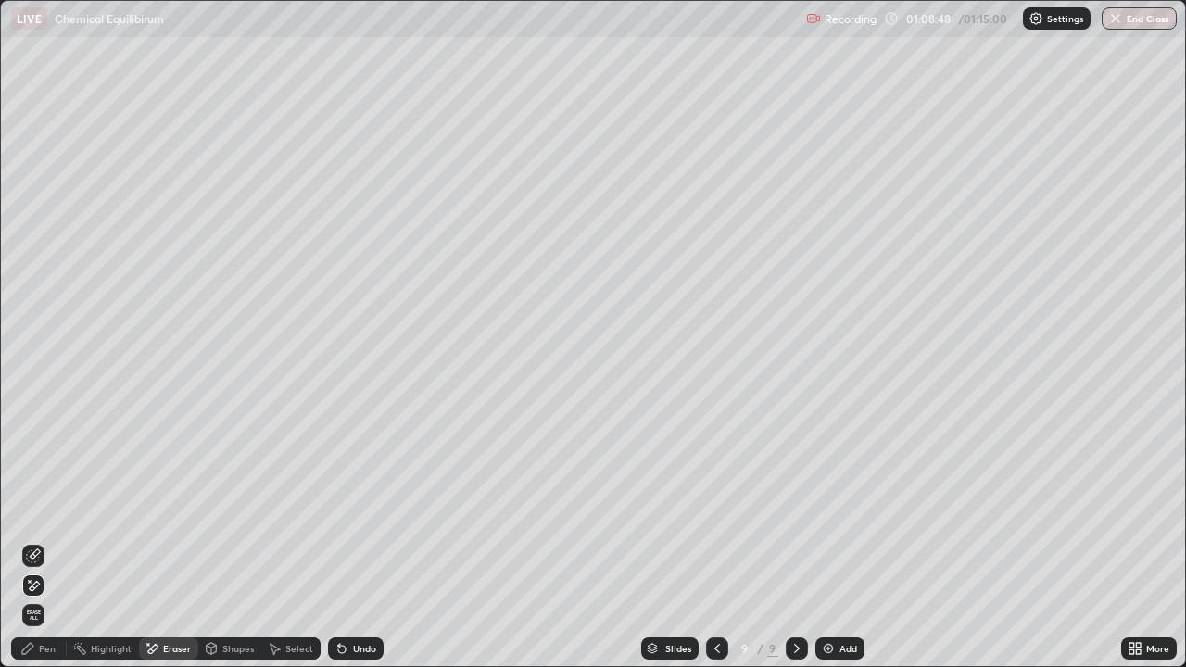
click at [57, 541] on div "Pen" at bounding box center [39, 648] width 56 height 22
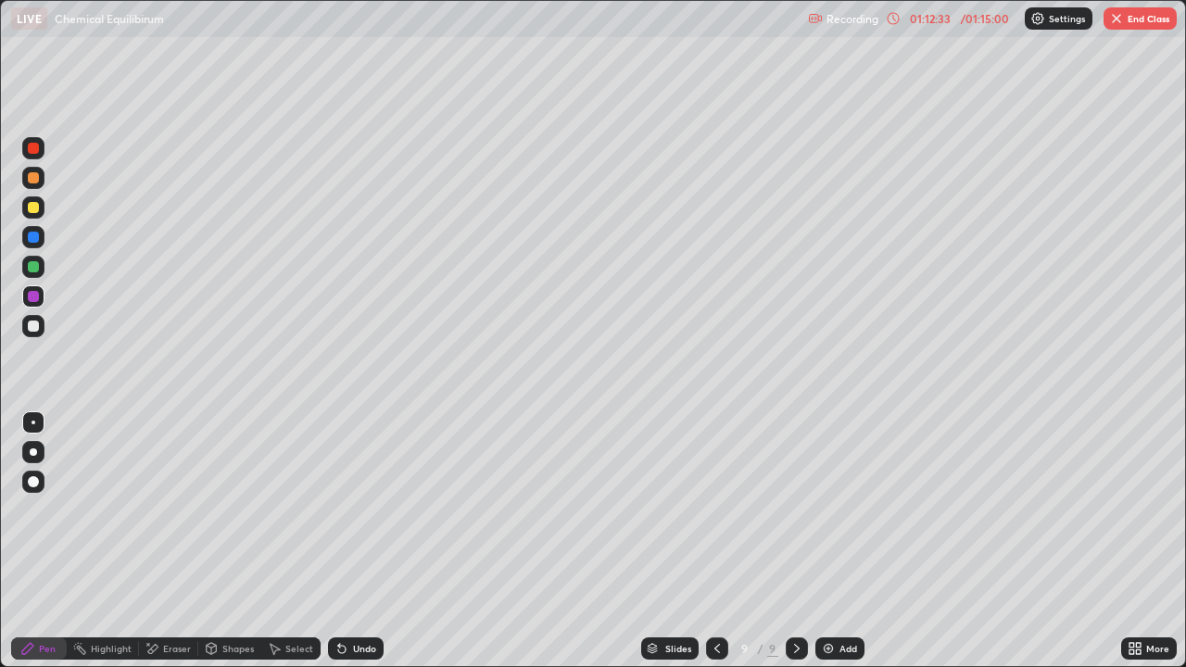
click at [841, 541] on div "Add" at bounding box center [848, 648] width 18 height 9
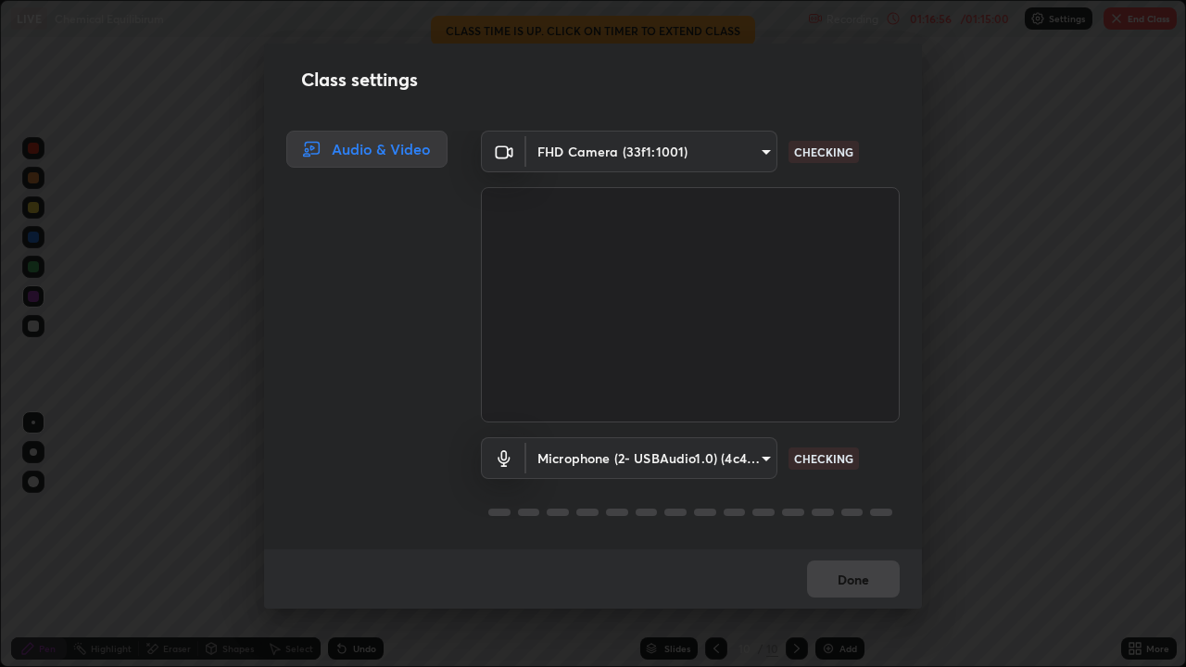
click at [1139, 15] on div "Class settings Audio & Video FHD Camera (33f1:1001) b8f713a0fc2a4668ccd3874ce8a…" at bounding box center [593, 333] width 1186 height 667
click at [754, 458] on body "Erase all LIVE Chemical Equilibirum Recording 01:16:58 / 01:15:00 Settings End …" at bounding box center [593, 333] width 1186 height 667
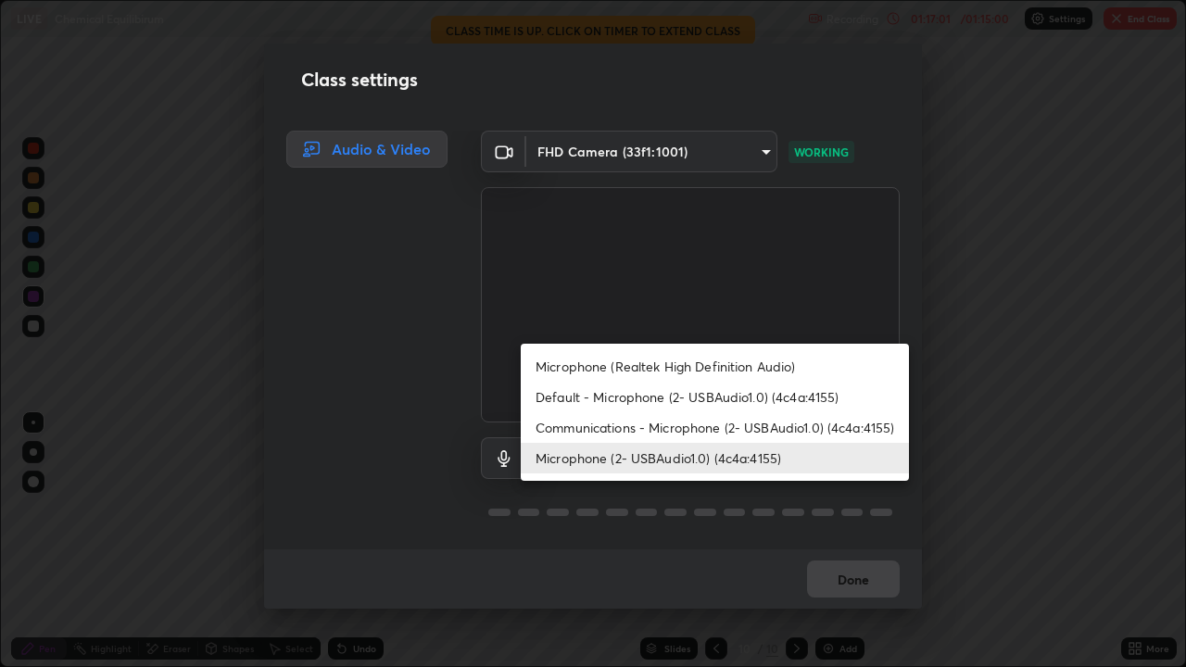
click at [763, 450] on li "Microphone (2- USBAudio1.0) (4c4a:4155)" at bounding box center [715, 458] width 388 height 31
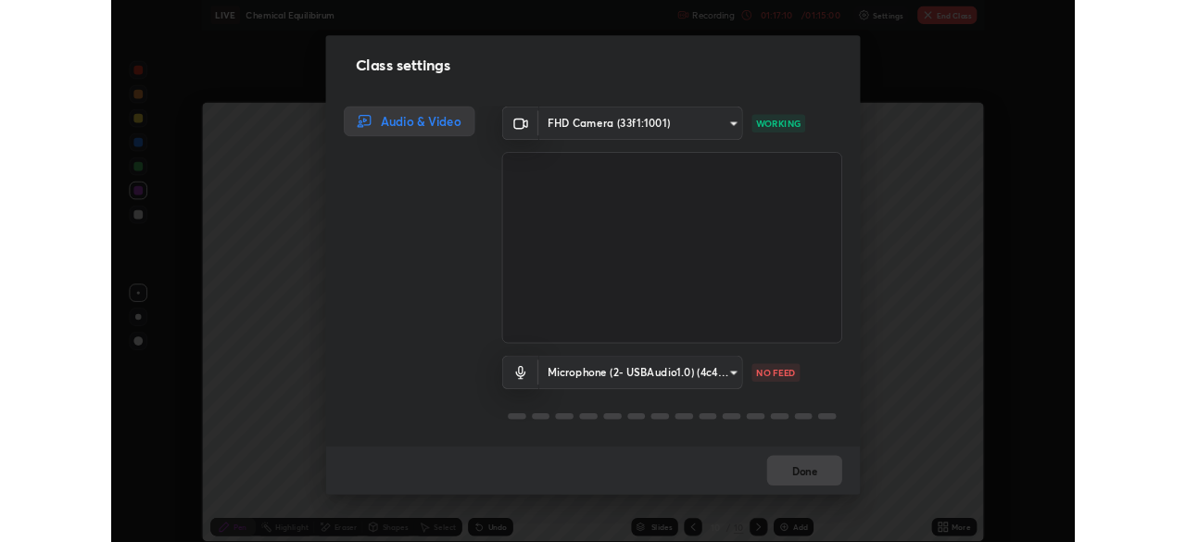
scroll to position [92112, 91468]
